Goal: Information Seeking & Learning: Learn about a topic

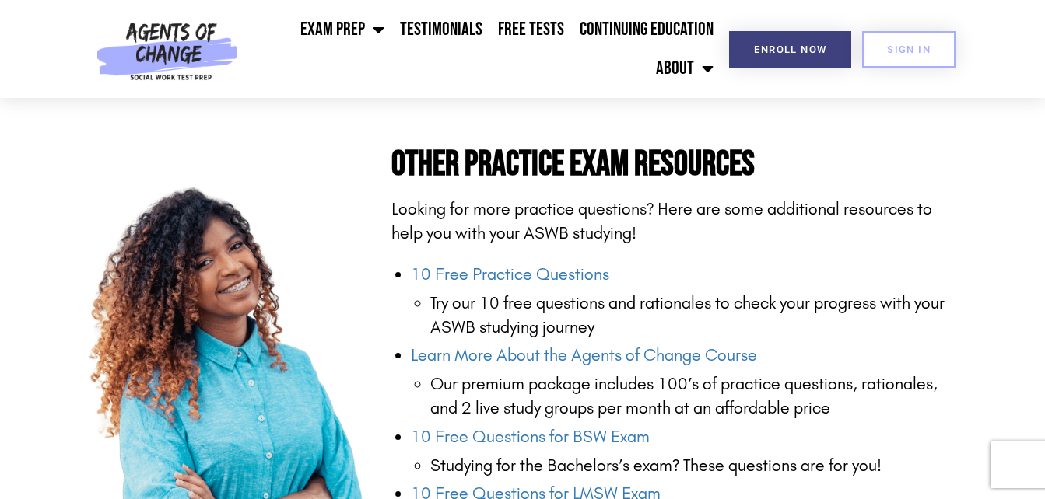
scroll to position [1400, 0]
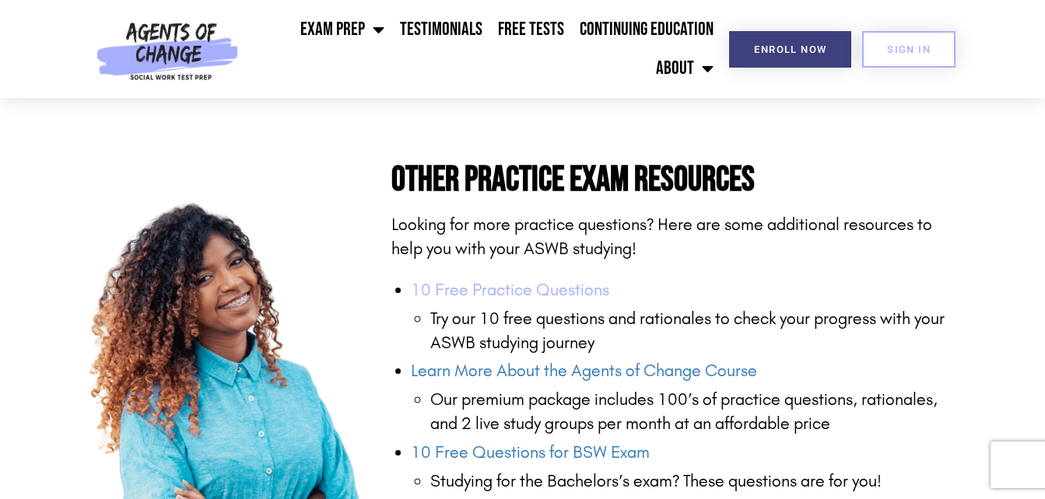
click at [456, 280] on link "10 Free Practice Questions" at bounding box center [510, 290] width 198 height 20
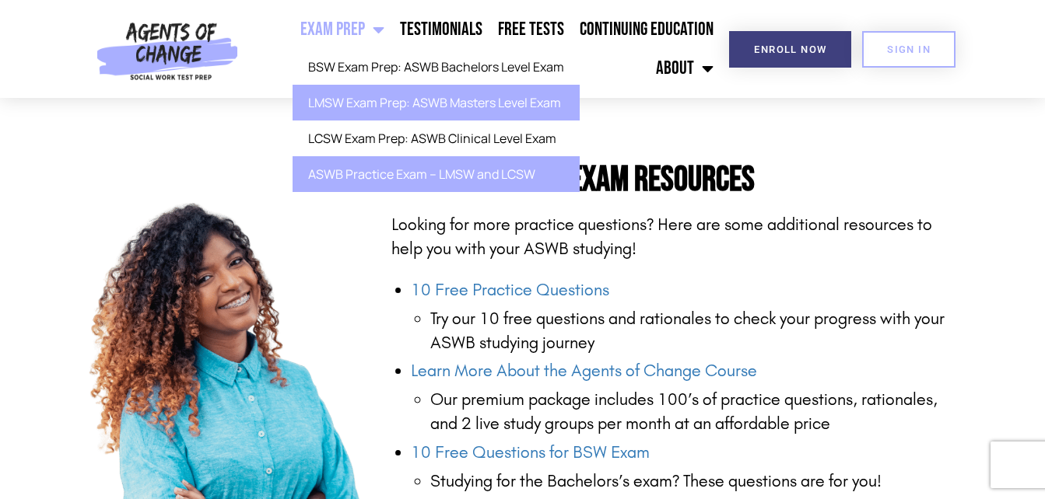
click at [350, 94] on link "LMSW Exam Prep: ASWB Masters Level Exam" at bounding box center [435, 103] width 287 height 36
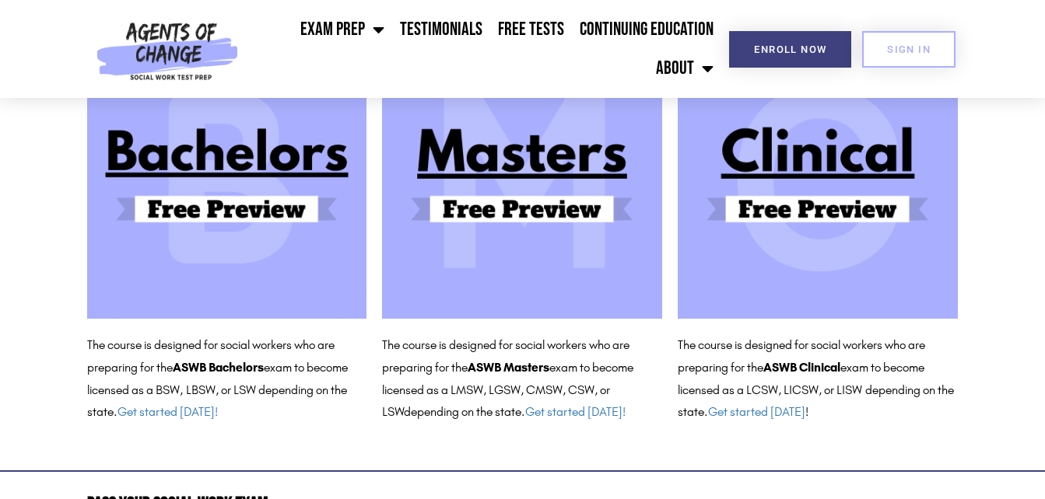
scroll to position [218, 0]
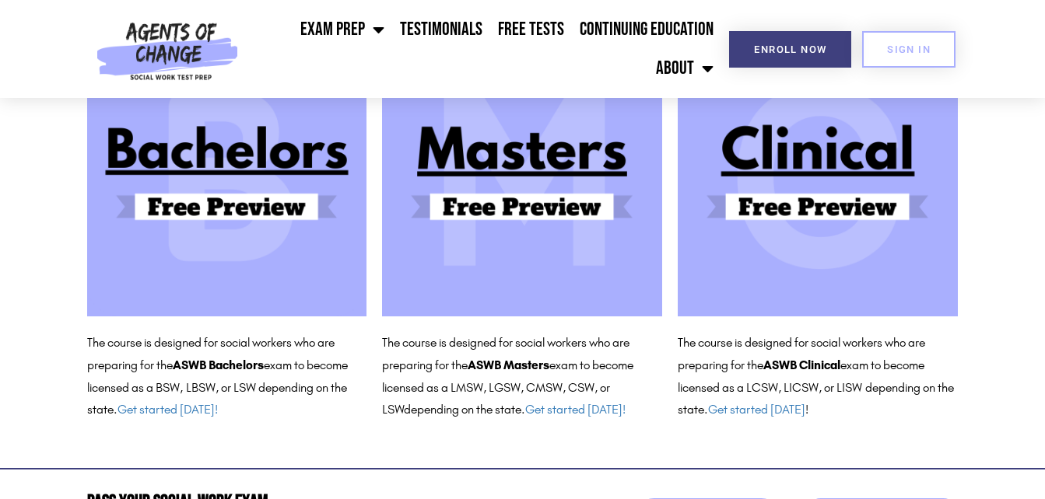
click at [485, 201] on img at bounding box center [522, 177] width 280 height 280
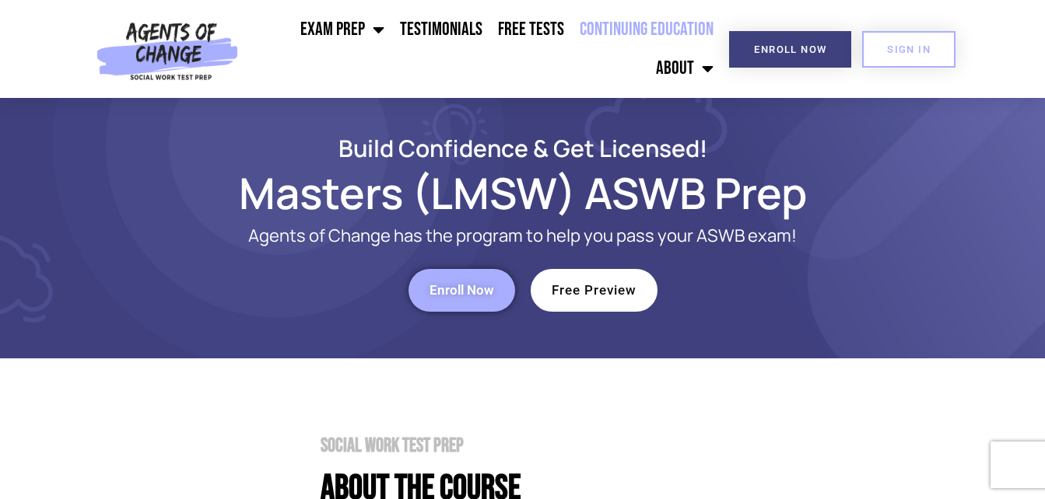
click at [613, 29] on link "Continuing Education" at bounding box center [646, 29] width 149 height 39
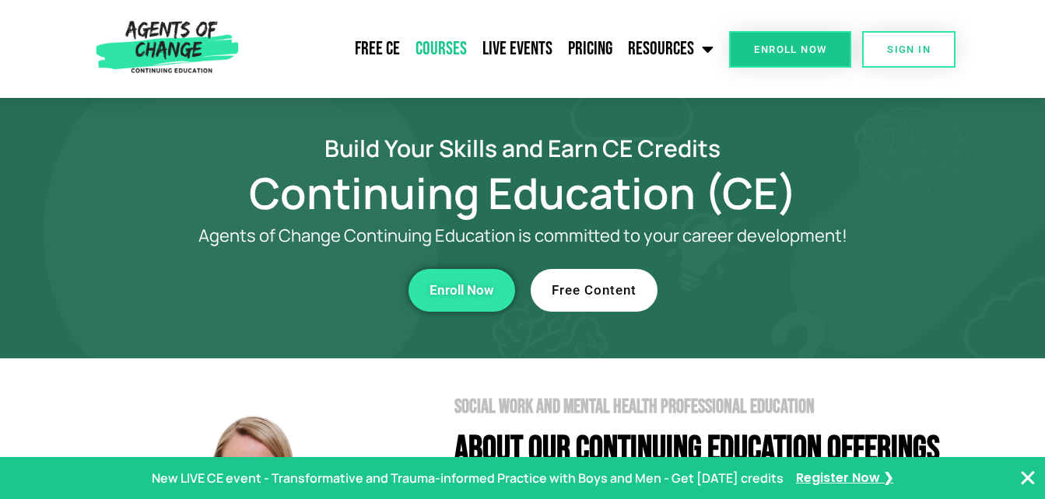
click at [428, 44] on link "Courses" at bounding box center [441, 49] width 67 height 39
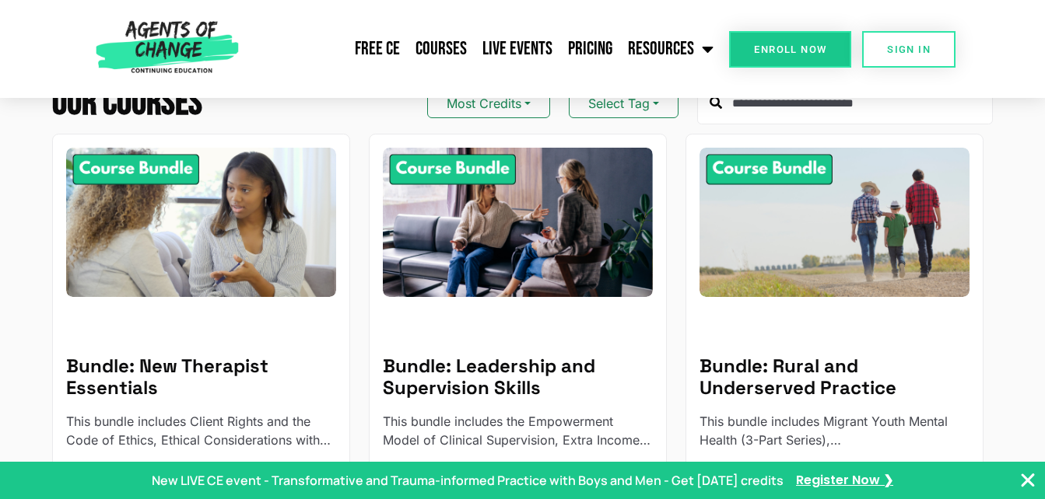
scroll to position [187, 0]
